Goal: Task Accomplishment & Management: Manage account settings

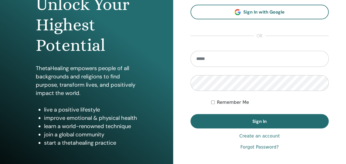
scroll to position [67, 0]
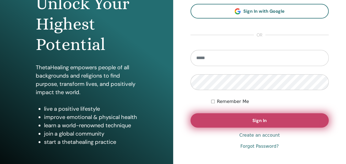
type input "**********"
click at [283, 116] on button "Sign In" at bounding box center [260, 120] width 139 height 14
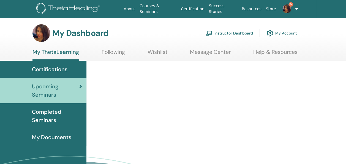
click at [222, 33] on link "Instructor Dashboard" at bounding box center [229, 33] width 47 height 12
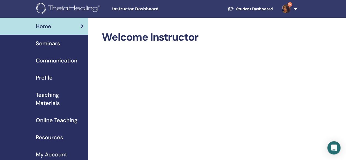
click at [51, 39] on span "Seminars" at bounding box center [48, 43] width 24 height 8
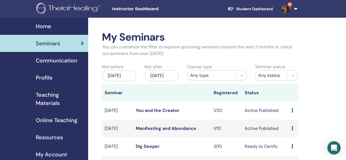
click at [160, 136] on td "Manifesting and Abundance" at bounding box center [172, 128] width 78 height 18
click at [159, 131] on link "Manifesting and Abundance" at bounding box center [166, 128] width 61 height 6
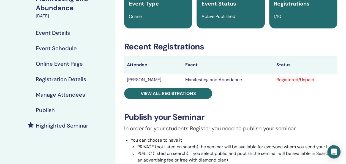
scroll to position [51, 0]
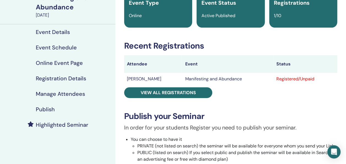
click at [55, 97] on h4 "Manage Attendees" at bounding box center [60, 93] width 49 height 7
